Goal: Information Seeking & Learning: Learn about a topic

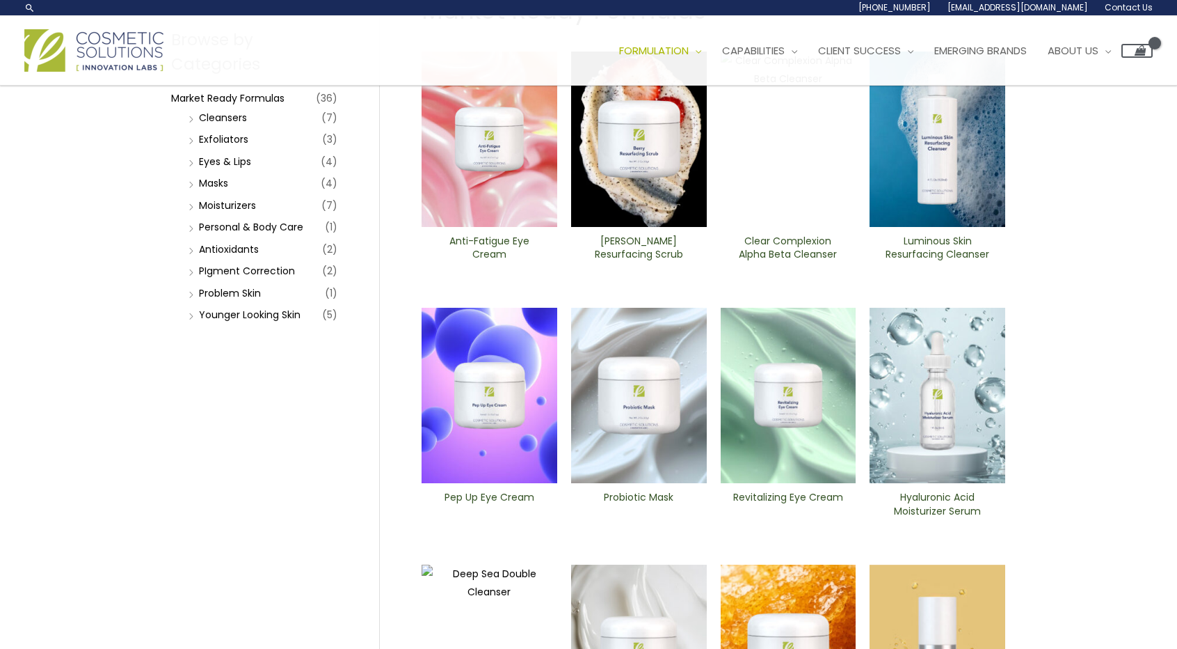
scroll to position [156, 0]
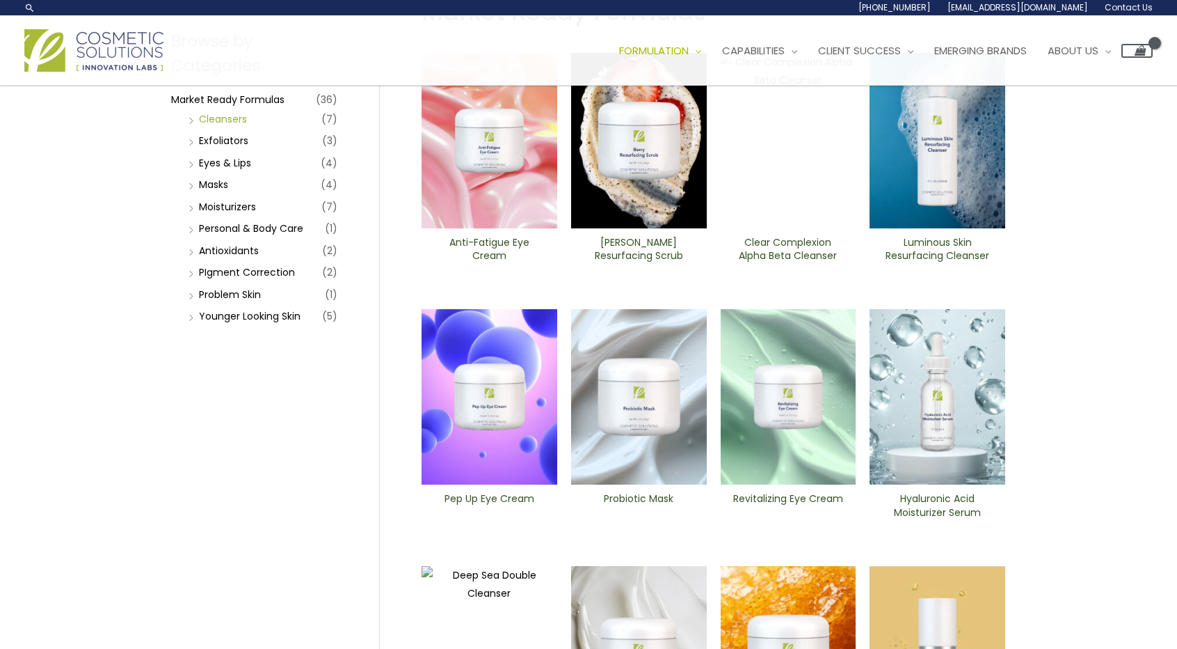
click at [212, 118] on link "Cleansers" at bounding box center [223, 119] width 48 height 14
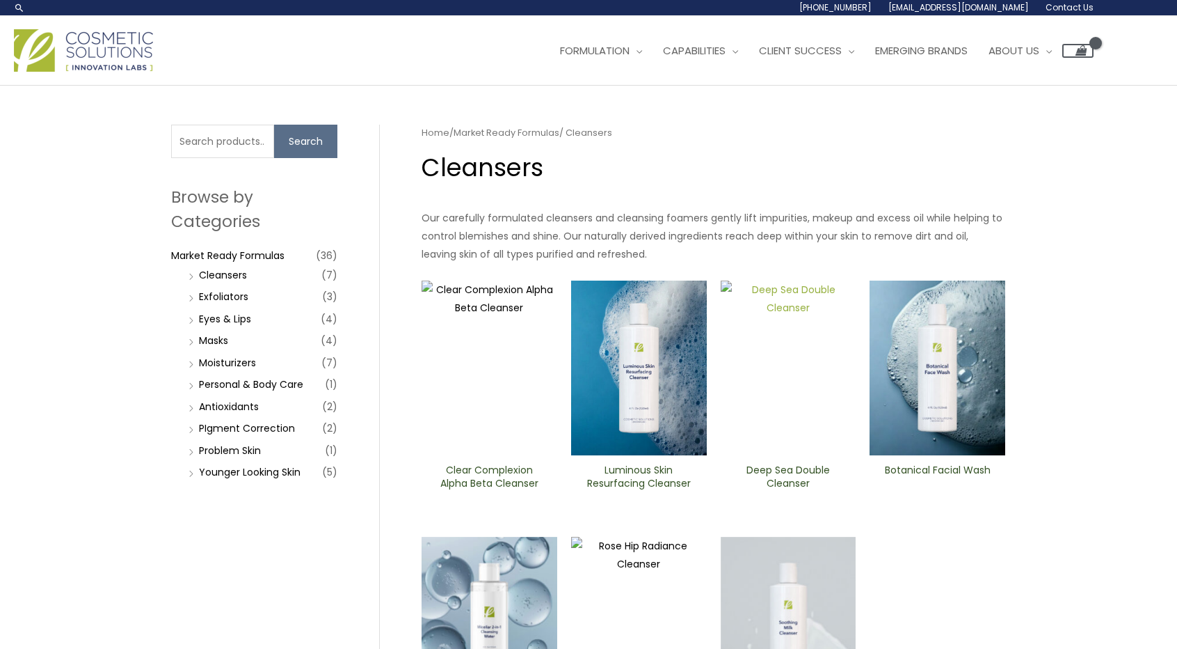
click at [772, 347] on img at bounding box center [789, 367] width 136 height 175
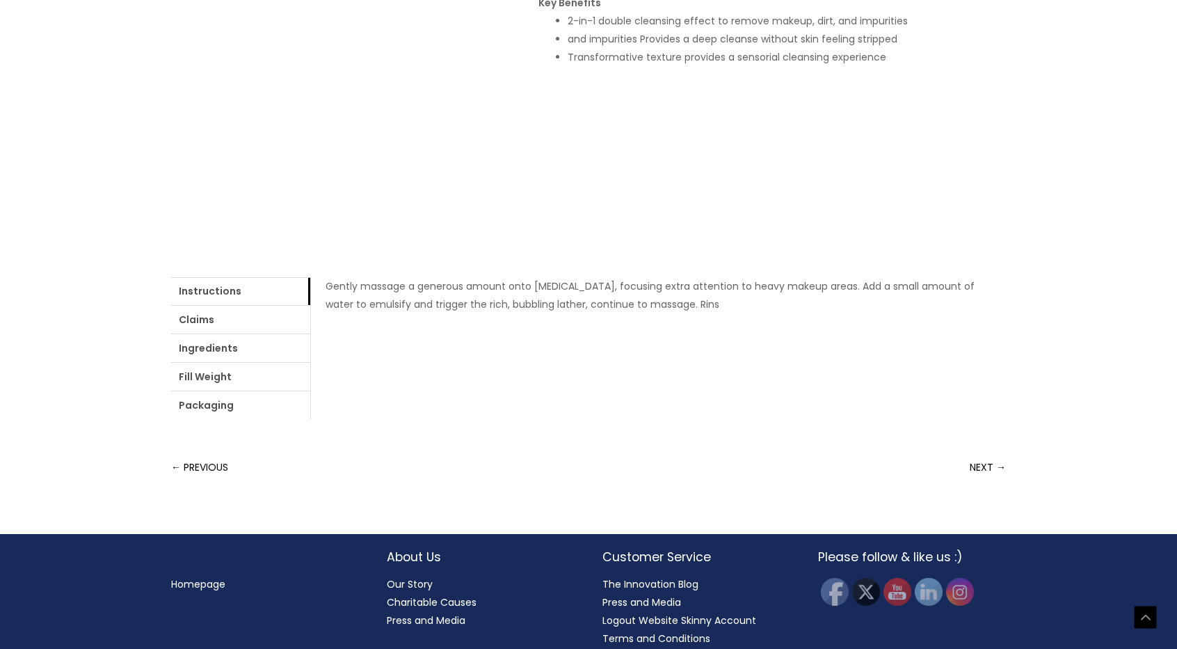
scroll to position [399, 0]
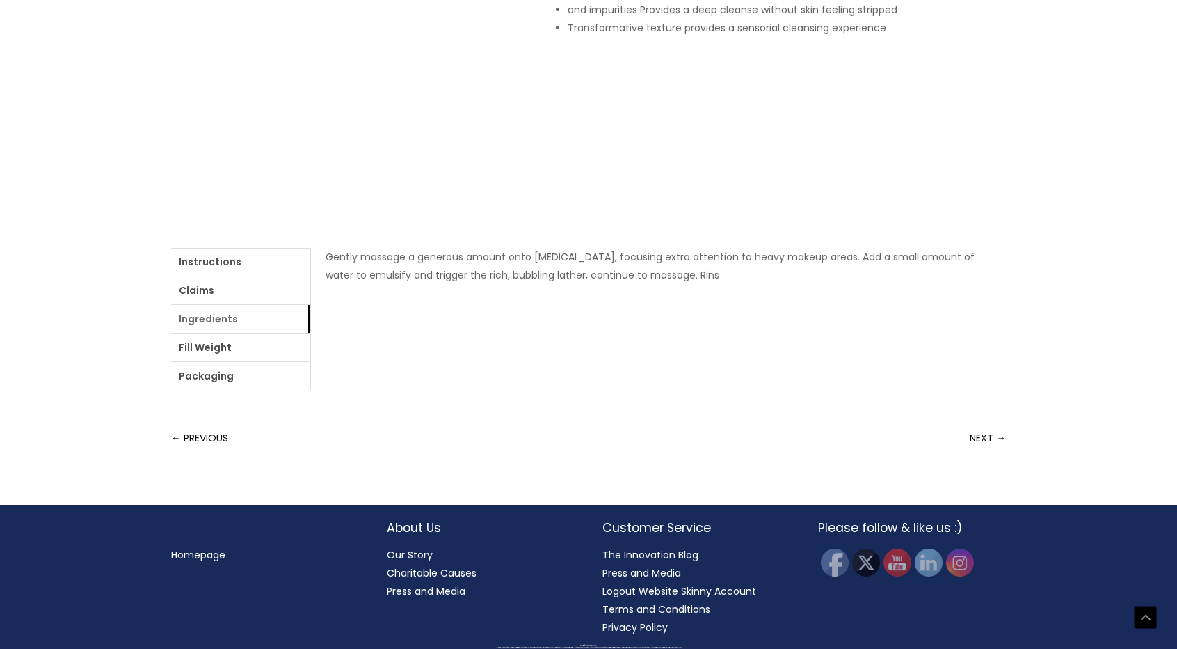
click at [237, 315] on link "Ingredients" at bounding box center [240, 319] width 139 height 28
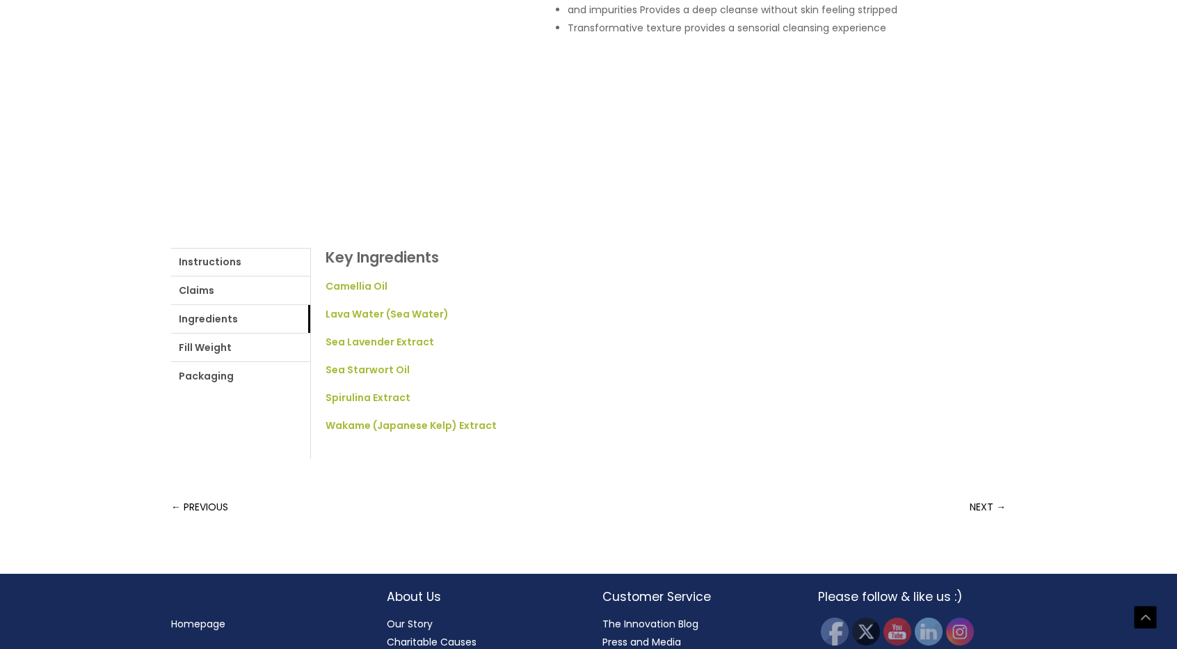
scroll to position [399, 0]
click at [216, 278] on link "Claims" at bounding box center [240, 291] width 139 height 28
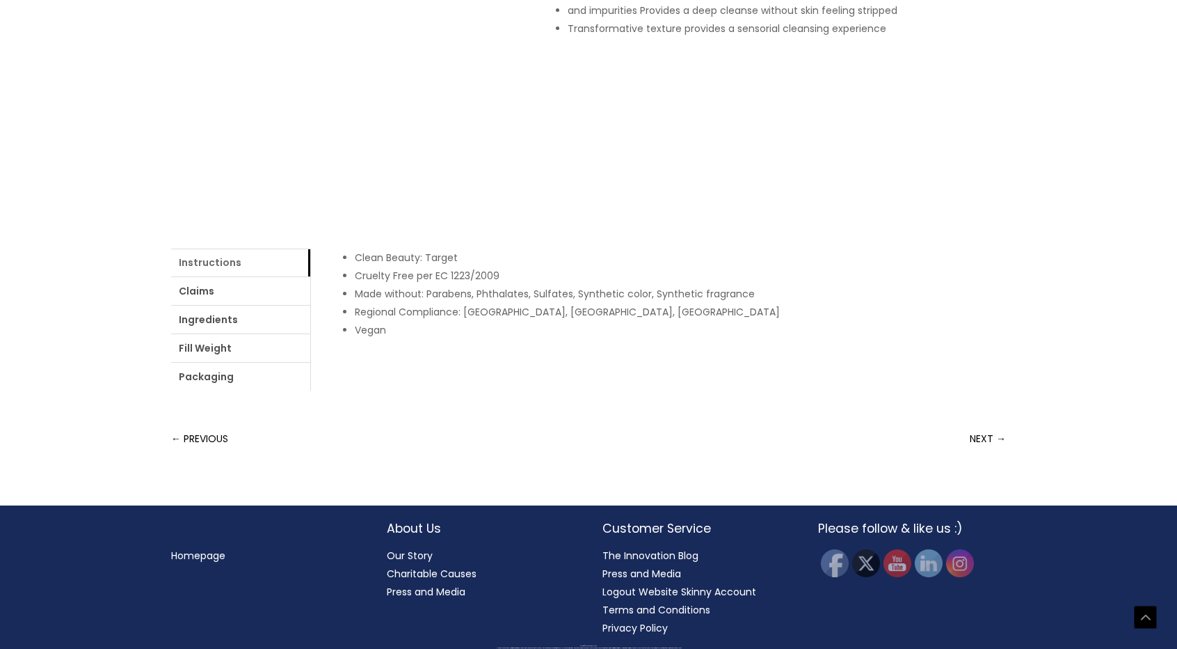
click at [216, 264] on link "Instructions" at bounding box center [240, 262] width 139 height 28
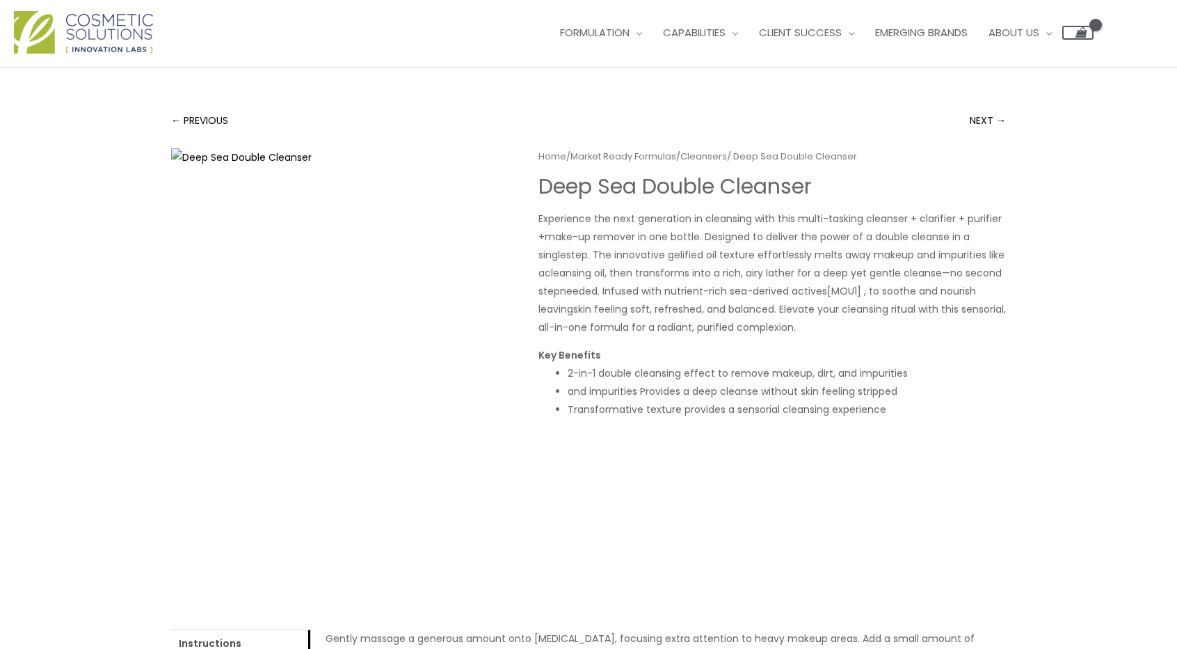
scroll to position [399, 0]
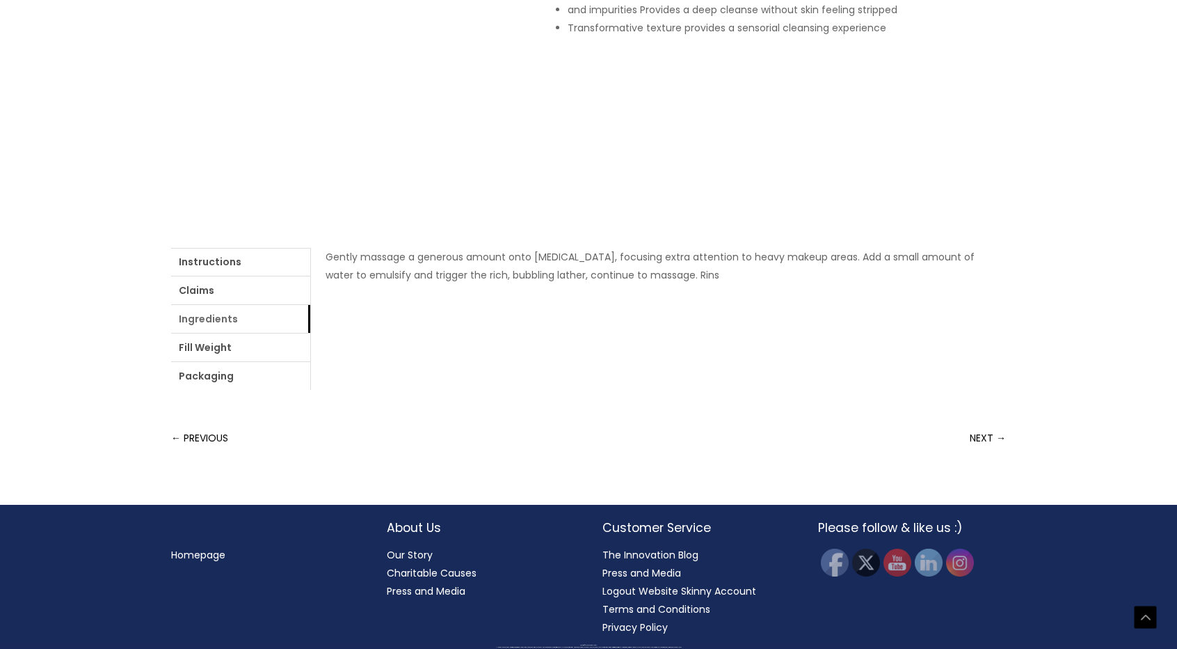
click at [198, 331] on link "Ingredients" at bounding box center [240, 319] width 139 height 28
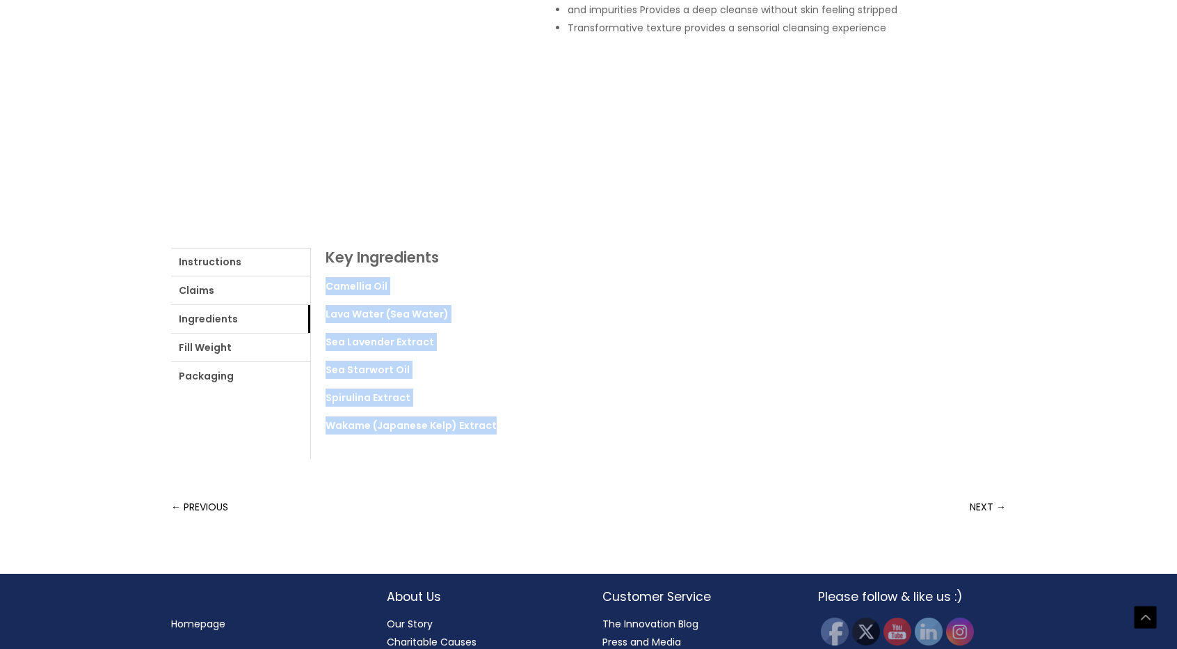
drag, startPoint x: 535, startPoint y: 436, endPoint x: 322, endPoint y: 281, distance: 264.1
click at [322, 281] on div "Key Ingredients Camellia Oil Lava Water (Sea Water)​ Sea Lavender Extract Sea S…" at bounding box center [658, 353] width 696 height 211
copy ul "Camellia Oil Lava Water (Sea Water)​ Sea Lavender Extract Sea Starwort Oil Spir…"
